Goal: Book appointment/travel/reservation

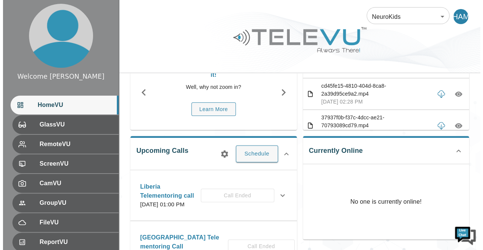
scroll to position [59, 0]
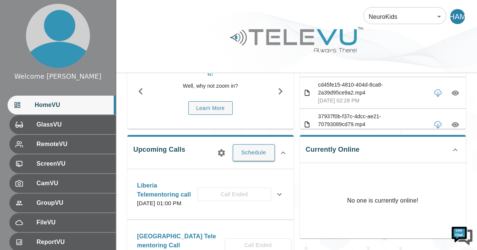
click at [437, 16] on body "Welcome [PERSON_NAME] HomeVU GlassVU RemoteVU ScreenVU CamVU GroupVU FileVU Rep…" at bounding box center [238, 235] width 477 height 588
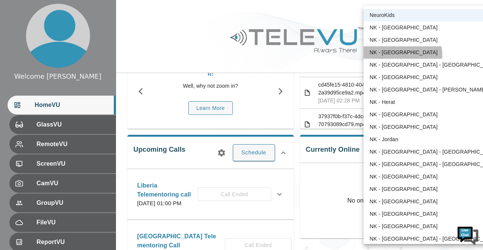
click at [388, 55] on li "NK - [GEOGRAPHIC_DATA]" at bounding box center [434, 52] width 141 height 12
type input "36"
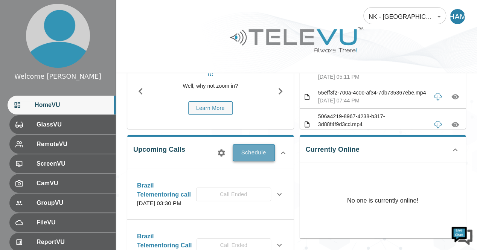
click at [256, 149] on button "Schedule" at bounding box center [254, 152] width 42 height 17
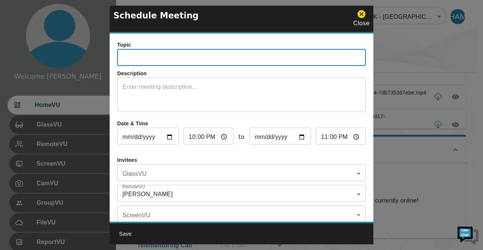
click at [194, 60] on input "text" at bounding box center [241, 58] width 249 height 15
type input "Brazil Telementoring call"
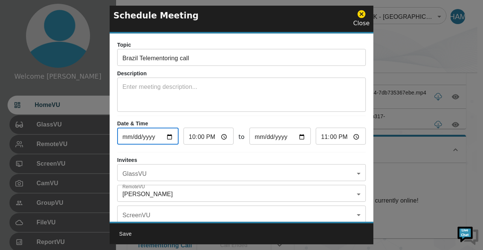
click at [168, 138] on input "[DATE]" at bounding box center [147, 137] width 61 height 15
type input "[DATE]"
click at [222, 137] on input "22:00" at bounding box center [208, 137] width 50 height 15
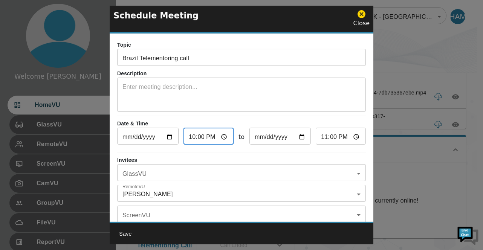
type input "15:00"
type input "16:00"
type input "15:00"
click at [350, 136] on input "16:00" at bounding box center [341, 137] width 50 height 15
type input "17:00"
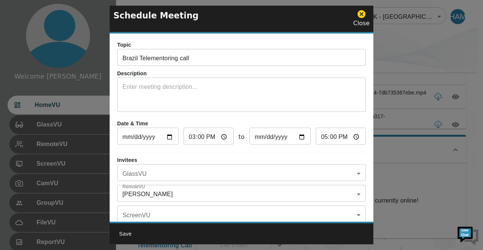
click at [359, 116] on hr at bounding box center [241, 116] width 249 height 0
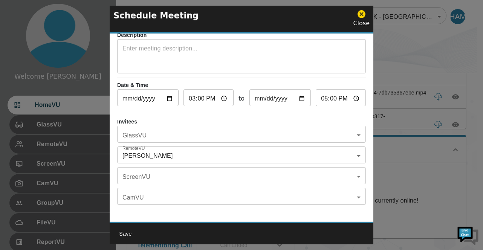
scroll to position [40, 0]
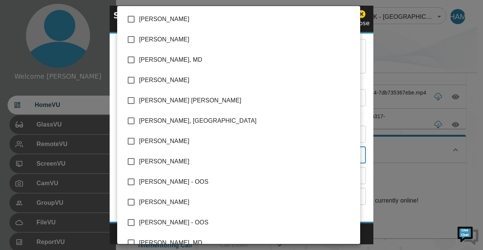
click at [352, 153] on body "Welcome [PERSON_NAME] HomeVU GlassVU RemoteVU ScreenVU CamVU GroupVU FileVU Rep…" at bounding box center [241, 235] width 483 height 588
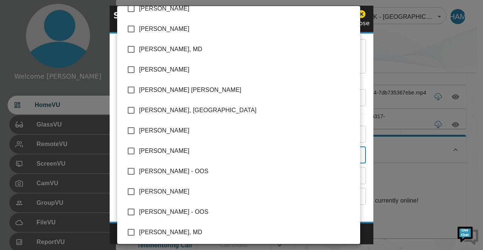
scroll to position [0, 0]
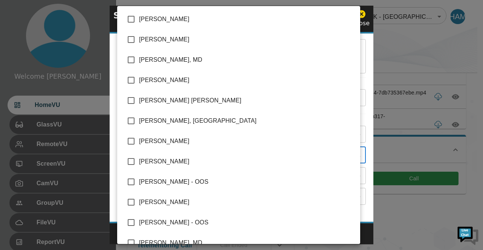
click at [387, 53] on div at bounding box center [241, 125] width 483 height 250
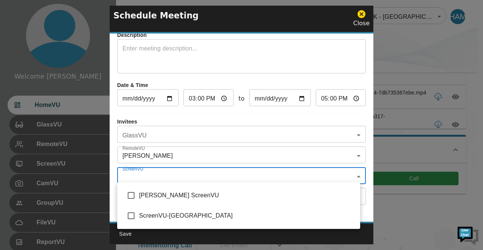
click at [353, 175] on body "Welcome [PERSON_NAME] HomeVU GlassVU RemoteVU ScreenVU CamVU GroupVU FileVU Rep…" at bounding box center [241, 235] width 483 height 588
click at [130, 197] on input "checkbox" at bounding box center [131, 196] width 16 height 16
checkbox input "true"
type input "[PERSON_NAME] ScreenVU"
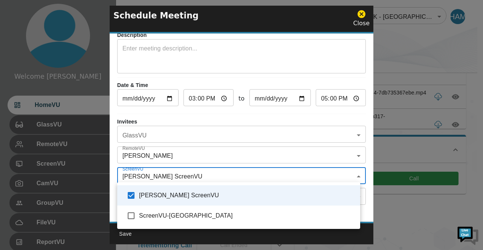
click at [353, 155] on div at bounding box center [241, 125] width 483 height 250
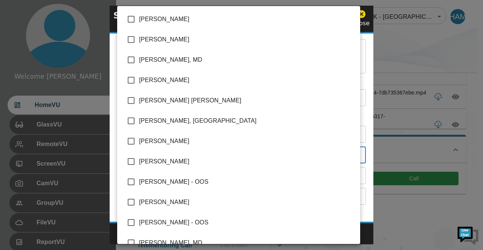
click at [353, 155] on body "Welcome [PERSON_NAME] HomeVU GlassVU RemoteVU ScreenVU CamVU GroupVU FileVU Rep…" at bounding box center [241, 235] width 483 height 588
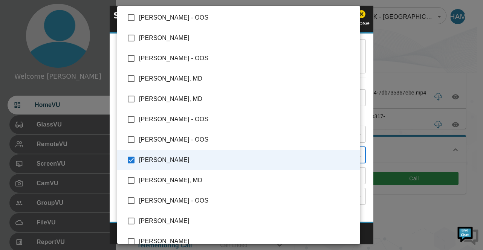
scroll to position [165, 0]
click at [412, 58] on div at bounding box center [241, 125] width 483 height 250
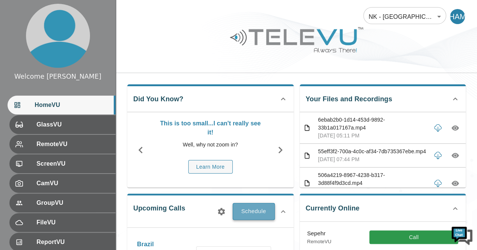
click at [249, 211] on button "Schedule" at bounding box center [254, 211] width 42 height 17
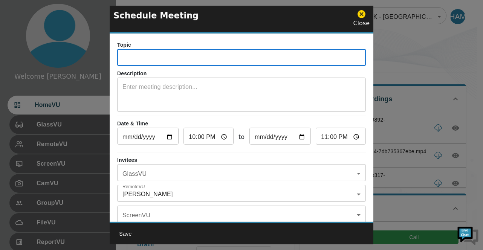
click at [164, 52] on input "text" at bounding box center [241, 58] width 249 height 15
type input "Brazil Telementoring call"
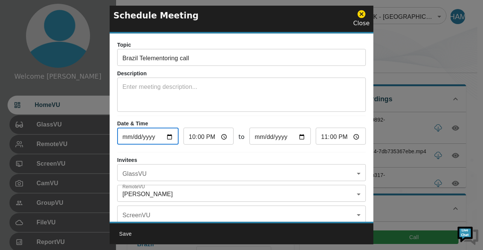
click at [170, 137] on input "[DATE]" at bounding box center [147, 137] width 61 height 15
type input "[DATE]"
click at [220, 137] on input "22:00" at bounding box center [208, 137] width 50 height 15
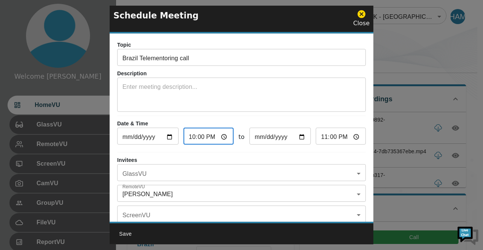
type input "15:00"
type input "16:00"
type input "15:00"
click at [349, 138] on input "16:00" at bounding box center [341, 137] width 50 height 15
type input "17:00"
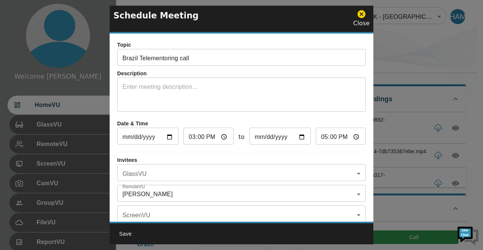
click at [357, 109] on div "x ​" at bounding box center [241, 95] width 249 height 32
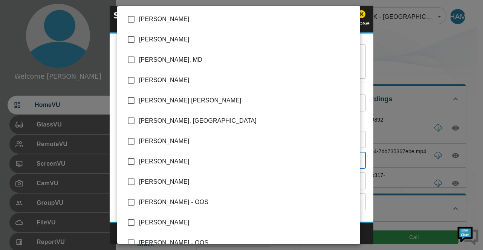
scroll to position [220, 0]
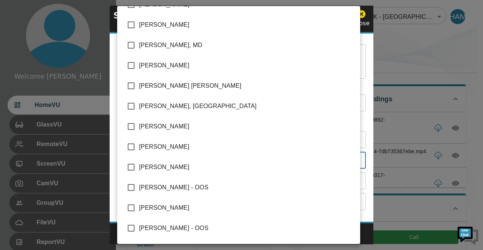
scroll to position [0, 0]
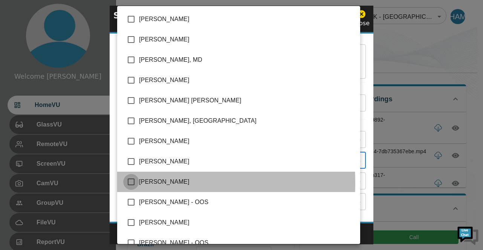
click at [131, 183] on input "checkbox" at bounding box center [131, 182] width 16 height 16
checkbox input "true"
type input "Harriet Ayaro Mulondo,Dr. Femi Bankole"
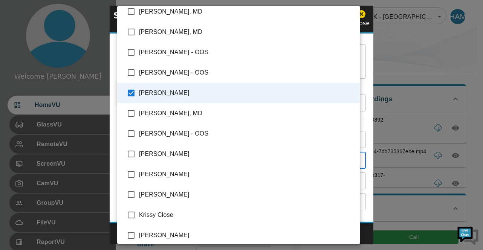
scroll to position [256, 0]
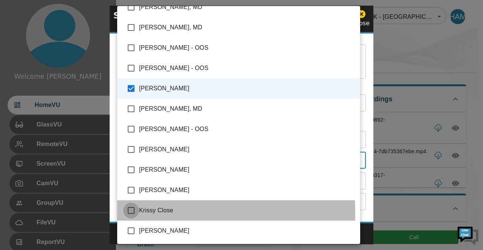
click at [131, 212] on input "checkbox" at bounding box center [131, 211] width 16 height 16
checkbox input "true"
type input "Harriet Ayaro Mulondo,Dr. Femi Bankole,Krissy Close"
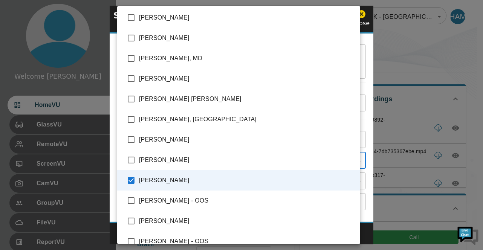
scroll to position [0, 0]
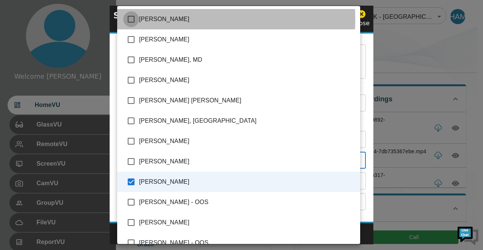
click at [130, 19] on input "checkbox" at bounding box center [131, 19] width 16 height 16
checkbox input "true"
type input "Harriet Ayaro Mulondo,Dr. Femi Bankole,Krissy Close,Alim Leung"
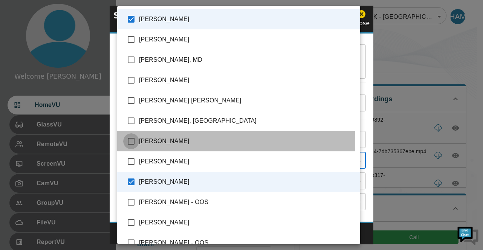
click at [133, 143] on input "checkbox" at bounding box center [131, 141] width 16 height 16
checkbox input "true"
type input "Harriet Ayaro Mulondo,Dr. Femi Bankole,Krissy Close,Alim Leung,Derek Johnson"
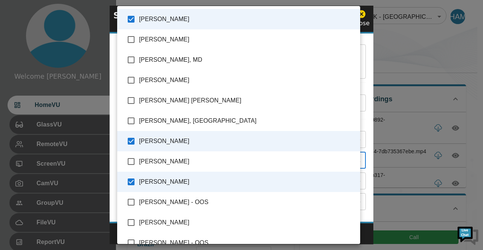
click at [391, 61] on div at bounding box center [241, 125] width 483 height 250
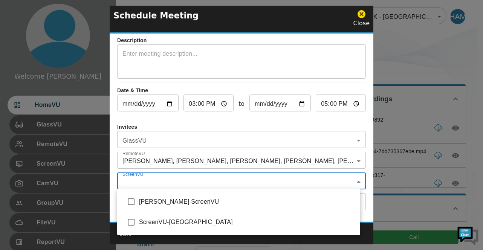
click at [135, 203] on input "checkbox" at bounding box center [131, 202] width 16 height 16
checkbox input "true"
type input "[PERSON_NAME] ScreenVU"
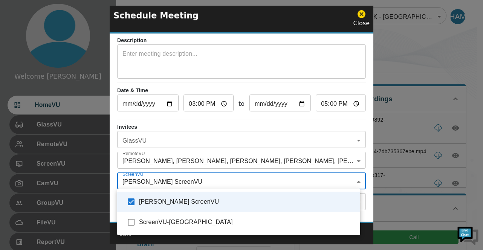
click at [362, 166] on div at bounding box center [241, 125] width 483 height 250
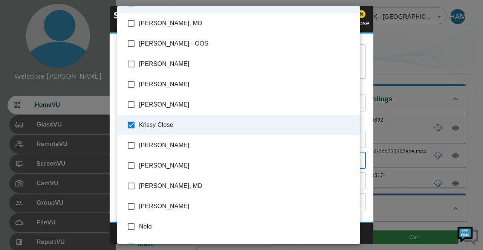
click at [403, 72] on div at bounding box center [241, 125] width 483 height 250
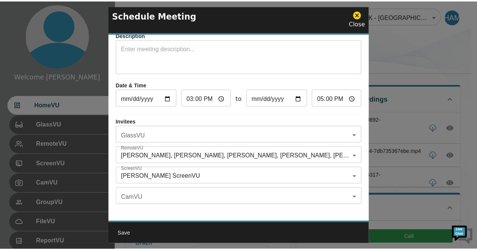
scroll to position [44, 0]
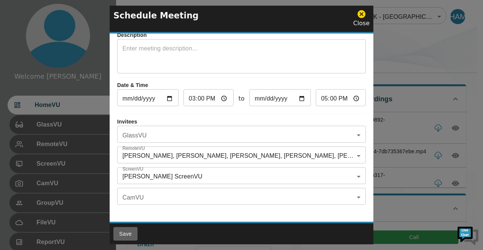
click at [128, 234] on button "Save" at bounding box center [125, 234] width 24 height 14
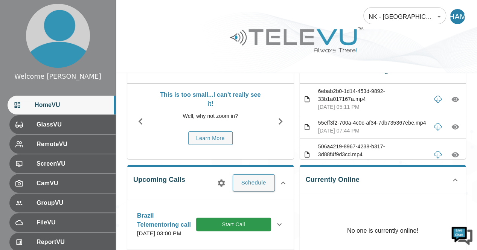
scroll to position [0, 0]
